Goal: Task Accomplishment & Management: Manage account settings

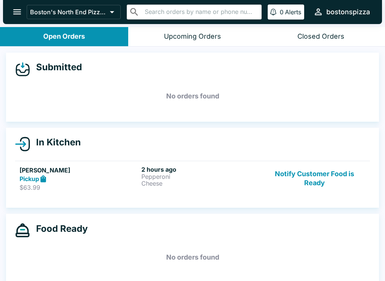
click at [324, 32] on div "Closed Orders" at bounding box center [320, 36] width 47 height 9
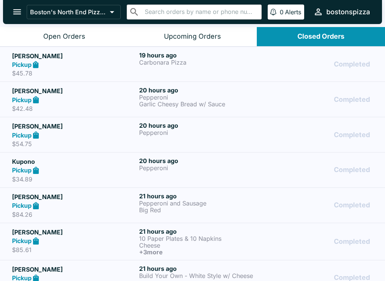
click at [11, 12] on button "open drawer" at bounding box center [17, 11] width 19 height 19
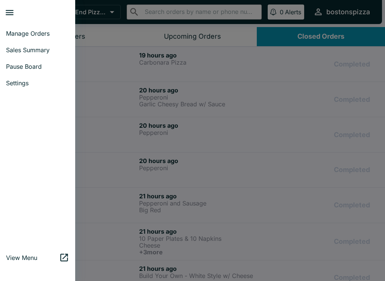
click at [32, 54] on link "Sales Summary" at bounding box center [37, 50] width 75 height 17
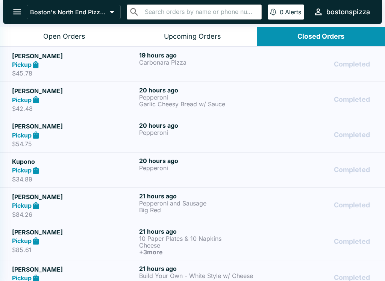
select select "03:00"
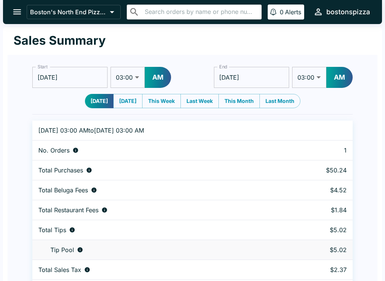
click at [16, 18] on button "open drawer" at bounding box center [17, 11] width 19 height 19
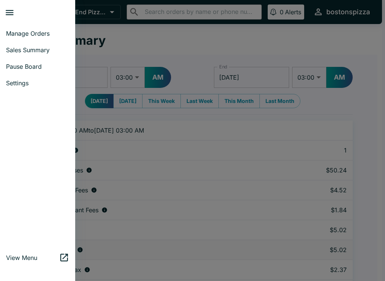
click at [46, 32] on span "Manage Orders" at bounding box center [37, 34] width 63 height 8
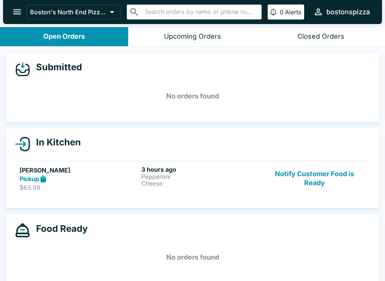
click at [76, 182] on div "Pickup" at bounding box center [79, 179] width 119 height 9
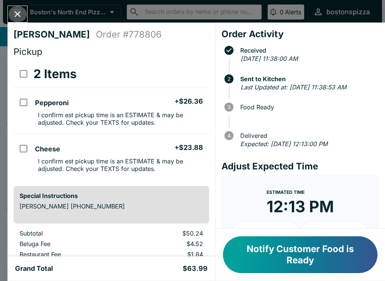
click at [24, 12] on button "Close" at bounding box center [17, 14] width 19 height 16
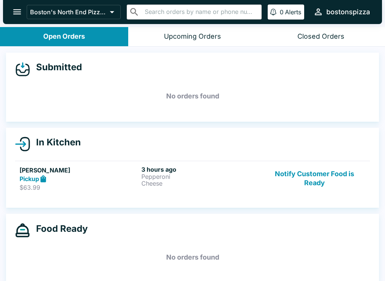
click at [80, 179] on div "Pickup" at bounding box center [79, 179] width 119 height 9
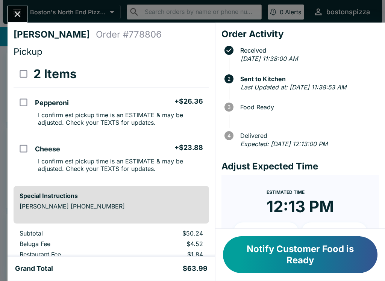
click at [19, 16] on icon "Close" at bounding box center [18, 14] width 6 height 6
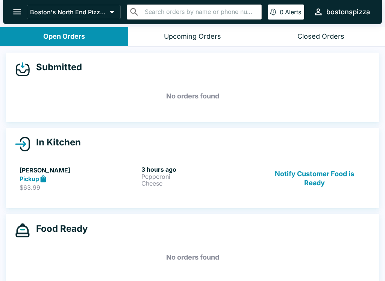
click at [326, 190] on button "Notify Customer Food is Ready" at bounding box center [314, 179] width 102 height 26
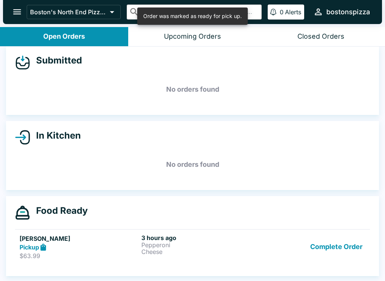
scroll to position [7, 0]
click at [343, 250] on button "Complete Order" at bounding box center [336, 247] width 58 height 26
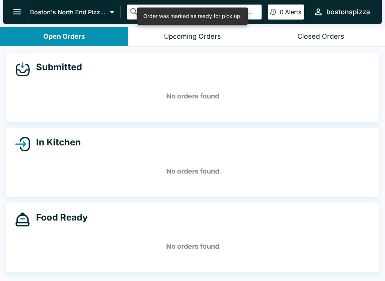
scroll to position [0, 0]
